Goal: Transaction & Acquisition: Download file/media

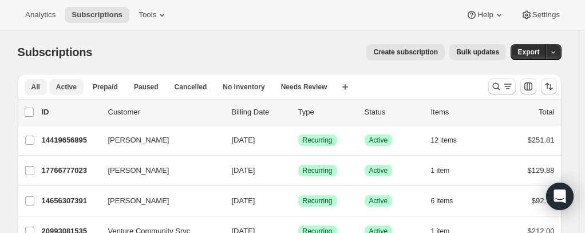
click at [72, 89] on span "Active" at bounding box center [66, 86] width 21 height 9
click at [26, 113] on div "list header ID Customer Billing Date Type Status Items Total" at bounding box center [290, 112] width 544 height 25
click at [32, 113] on input "0 selected" at bounding box center [29, 112] width 9 height 9
checkbox input "true"
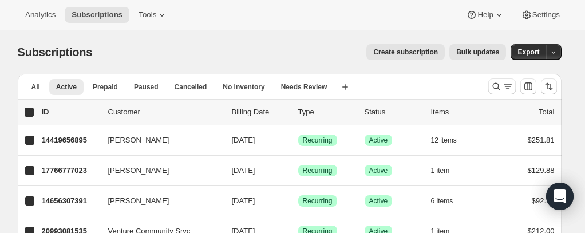
checkbox input "true"
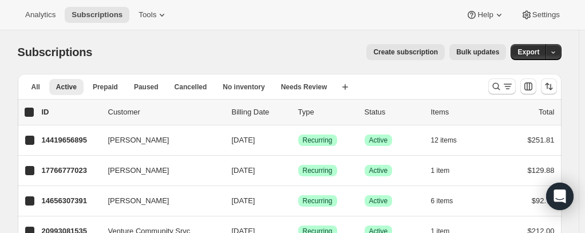
checkbox input "true"
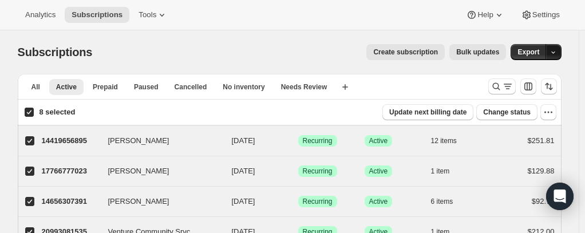
click at [561, 55] on button "button" at bounding box center [553, 52] width 16 height 16
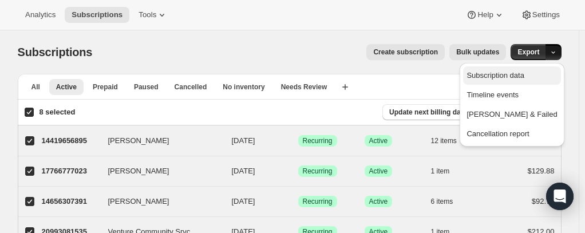
click at [524, 74] on span "Subscription data" at bounding box center [494, 75] width 57 height 9
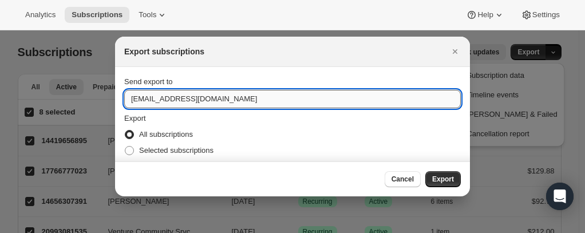
click at [143, 101] on input "info@performancekitchen.com" at bounding box center [292, 99] width 336 height 18
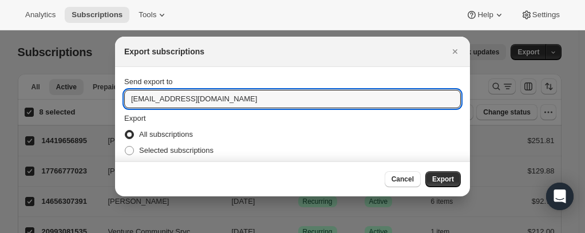
type input "jhush@performancekitchen.com"
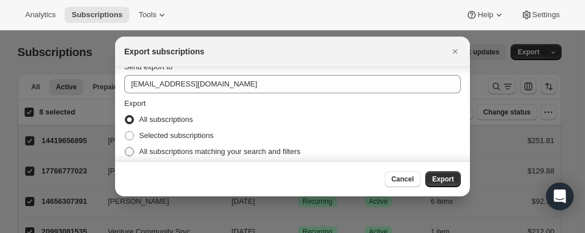
scroll to position [22, 0]
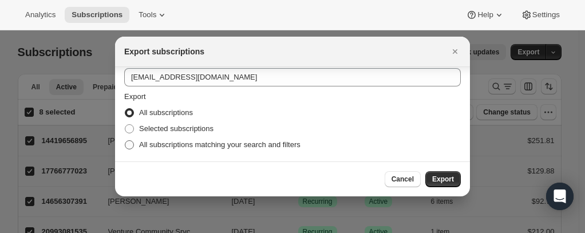
click at [135, 142] on label "All subscriptions matching your search and filters" at bounding box center [212, 145] width 176 height 16
click at [125, 141] on input "All subscriptions matching your search and filters" at bounding box center [125, 140] width 1 height 1
radio input "true"
click at [442, 180] on span "Export" at bounding box center [443, 179] width 22 height 9
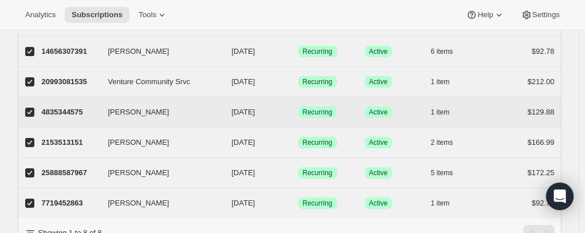
scroll to position [57, 0]
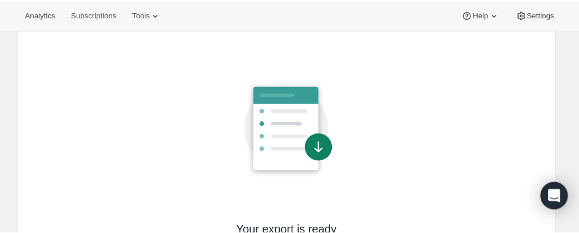
scroll to position [114, 0]
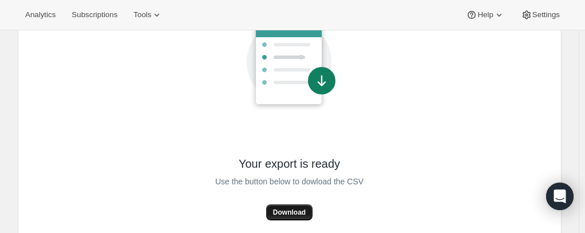
click at [300, 207] on button "Download" at bounding box center [289, 212] width 46 height 16
click at [245, 8] on div "Analytics Subscriptions Tools Help Settings" at bounding box center [292, 15] width 585 height 30
